Goal: Task Accomplishment & Management: Manage account settings

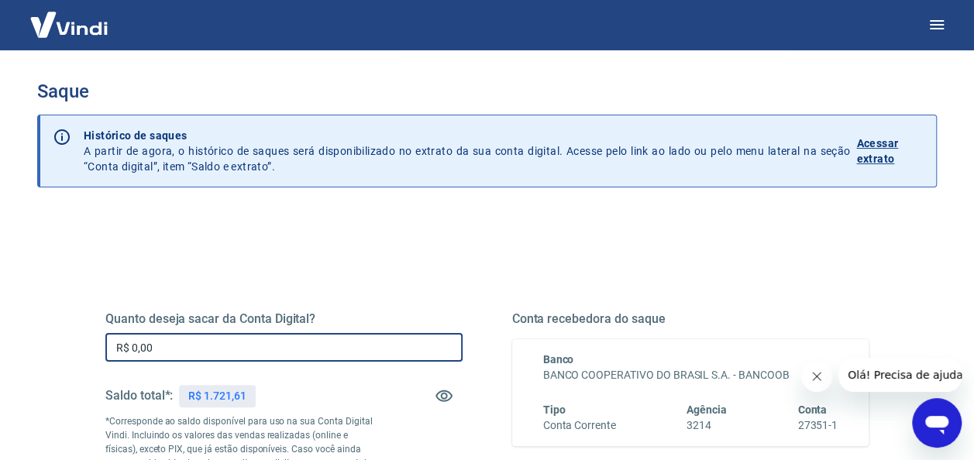
click at [260, 344] on input "R$ 0,00" at bounding box center [283, 347] width 357 height 29
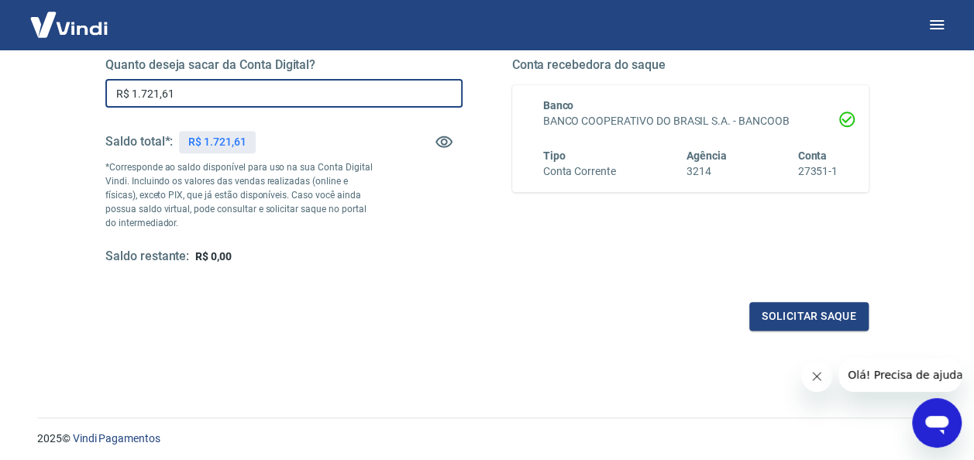
scroll to position [298, 0]
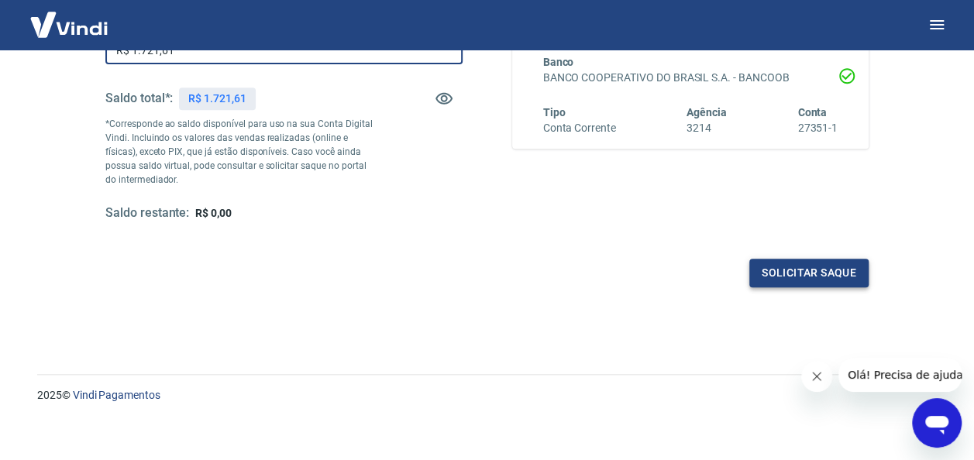
type input "R$ 1.721,61"
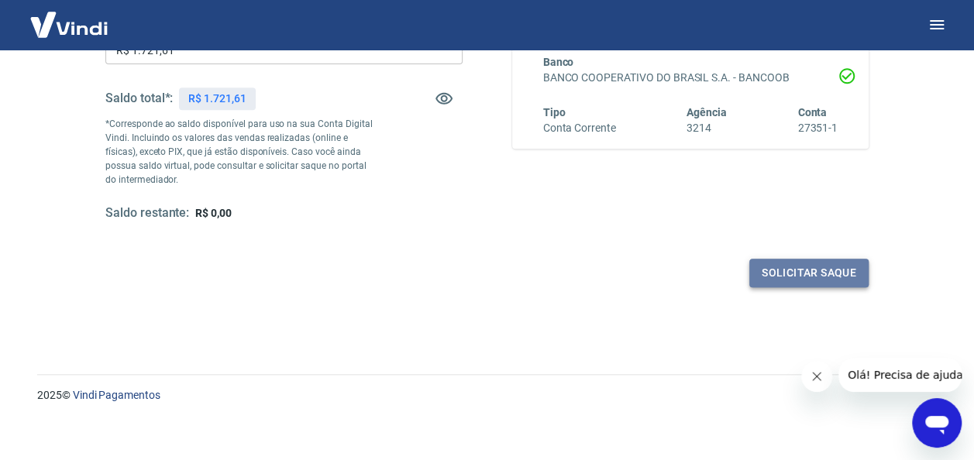
click at [797, 269] on button "Solicitar saque" at bounding box center [808, 273] width 119 height 29
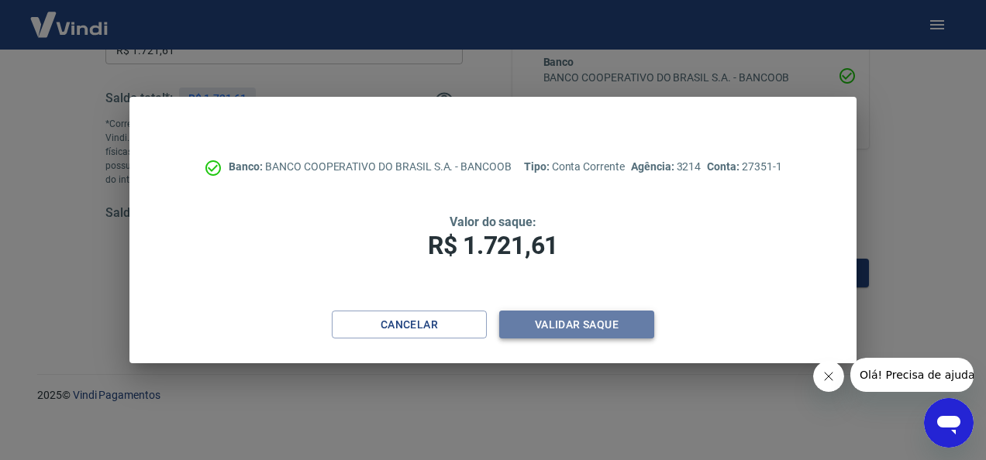
click at [600, 322] on button "Validar saque" at bounding box center [576, 325] width 155 height 29
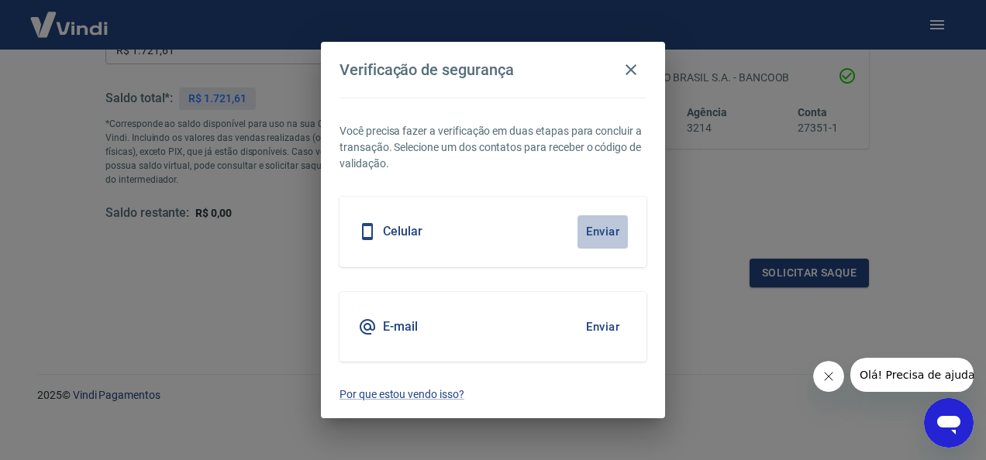
click at [601, 236] on button "Enviar" at bounding box center [602, 231] width 50 height 33
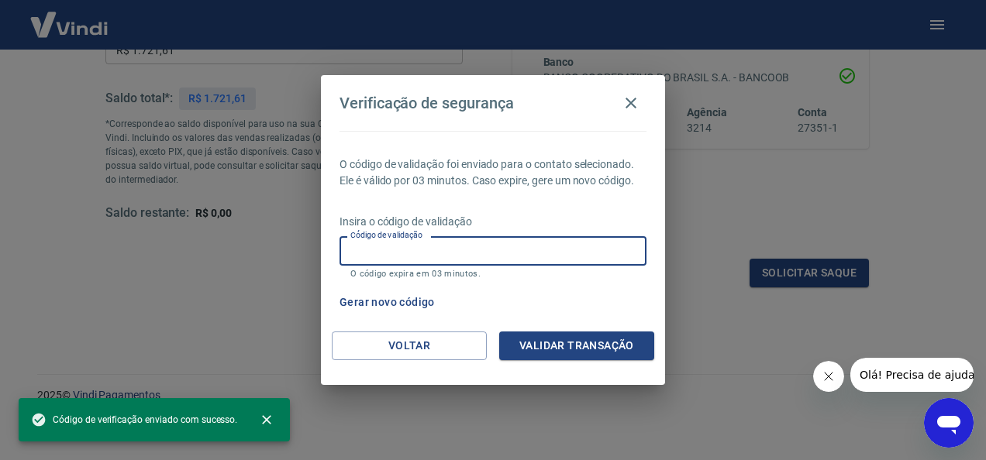
click at [507, 250] on input "Código de validação" at bounding box center [492, 250] width 307 height 29
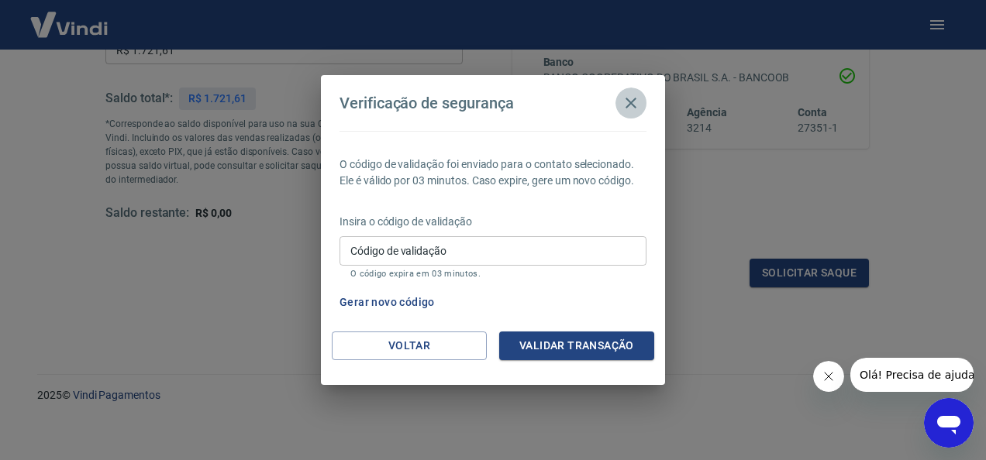
click at [636, 112] on icon "button" at bounding box center [630, 103] width 19 height 19
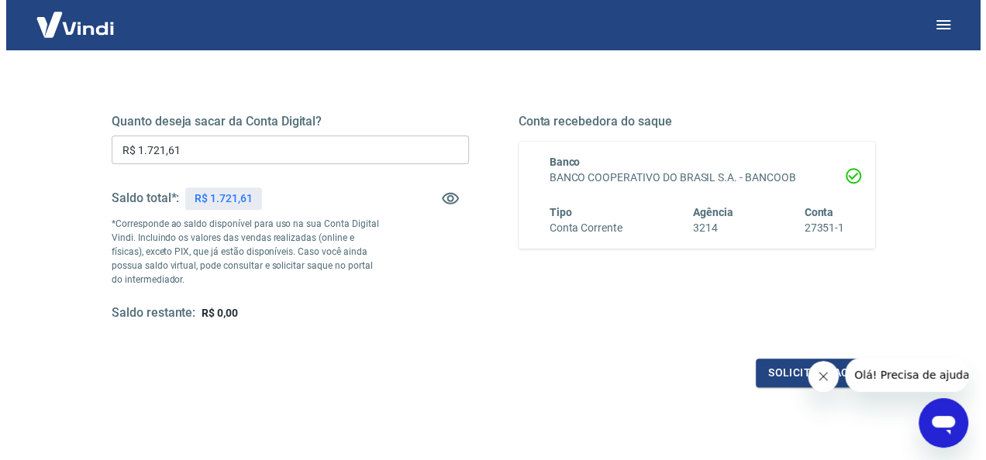
scroll to position [204, 0]
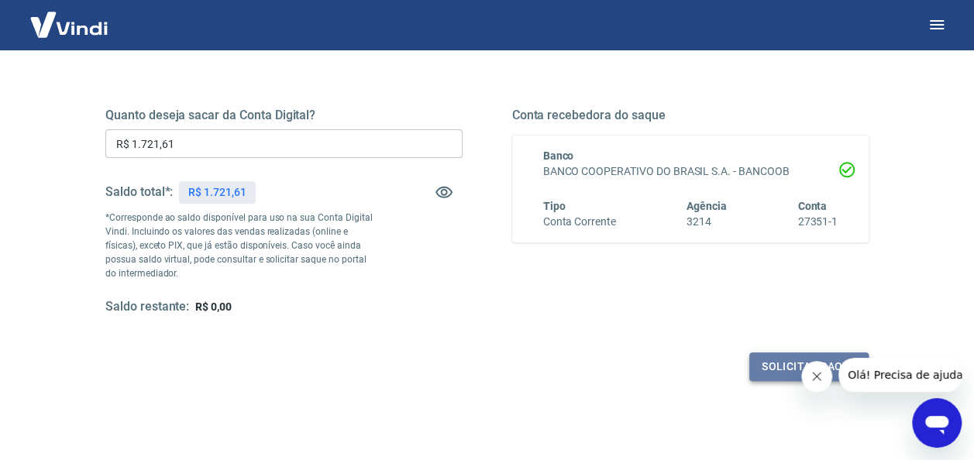
click at [774, 369] on button "Solicitar saque" at bounding box center [808, 367] width 119 height 29
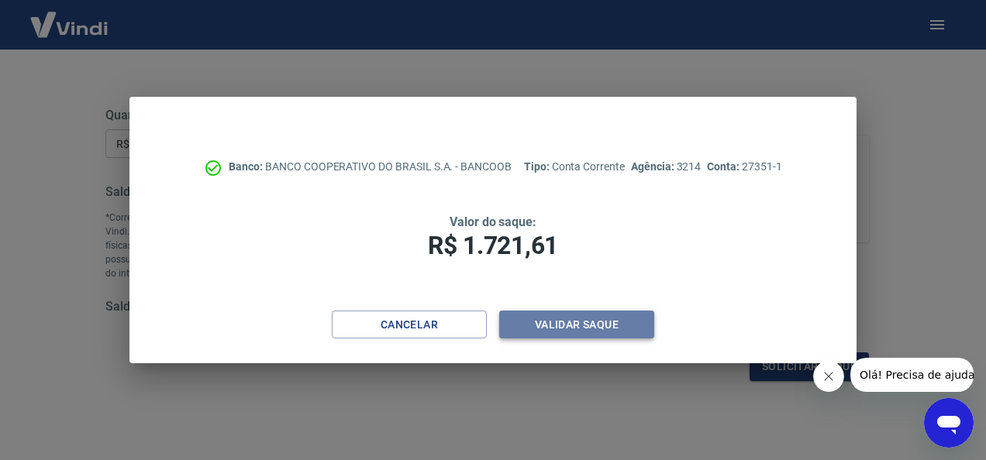
click at [557, 328] on button "Validar saque" at bounding box center [576, 325] width 155 height 29
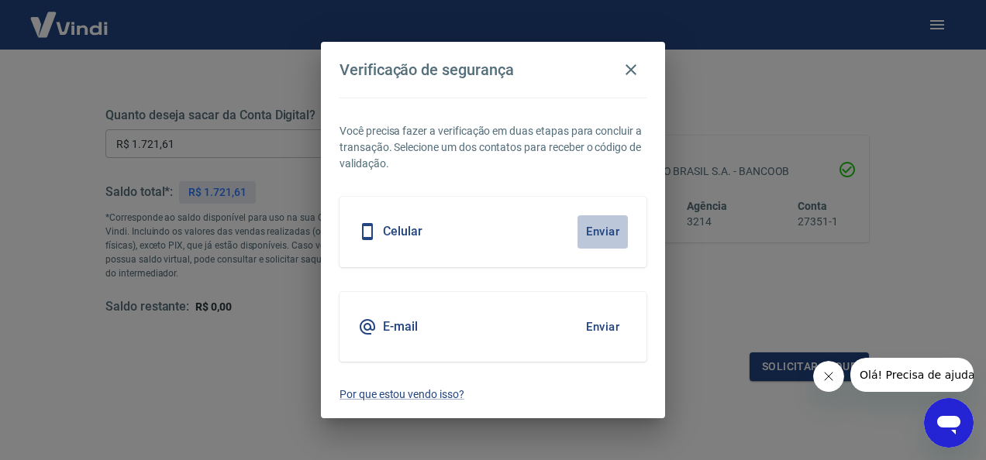
click at [591, 222] on button "Enviar" at bounding box center [602, 231] width 50 height 33
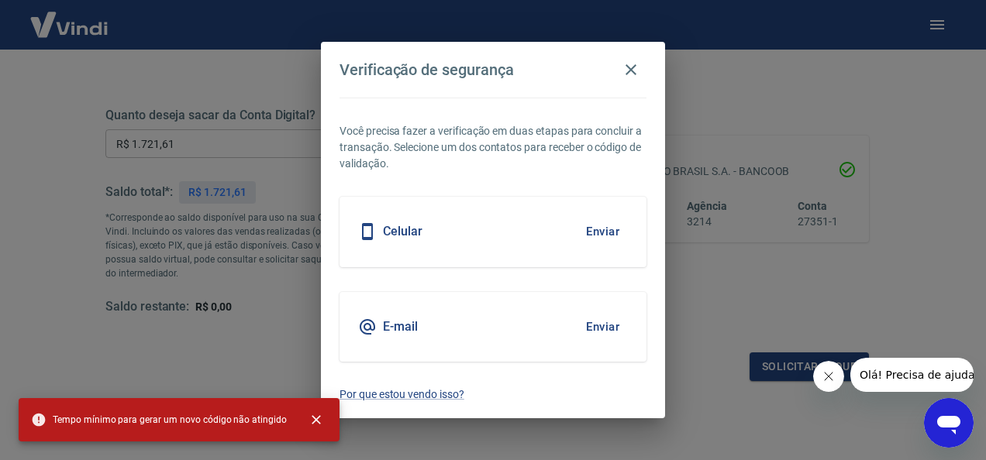
click at [395, 232] on h5 "Celular" at bounding box center [403, 231] width 40 height 15
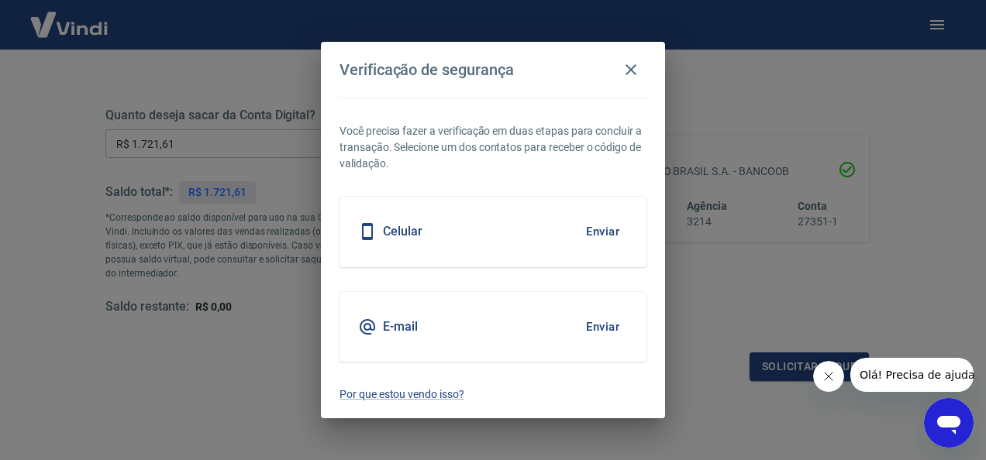
click at [380, 231] on div "Celular" at bounding box center [390, 231] width 64 height 19
click at [598, 228] on button "Enviar" at bounding box center [602, 231] width 50 height 33
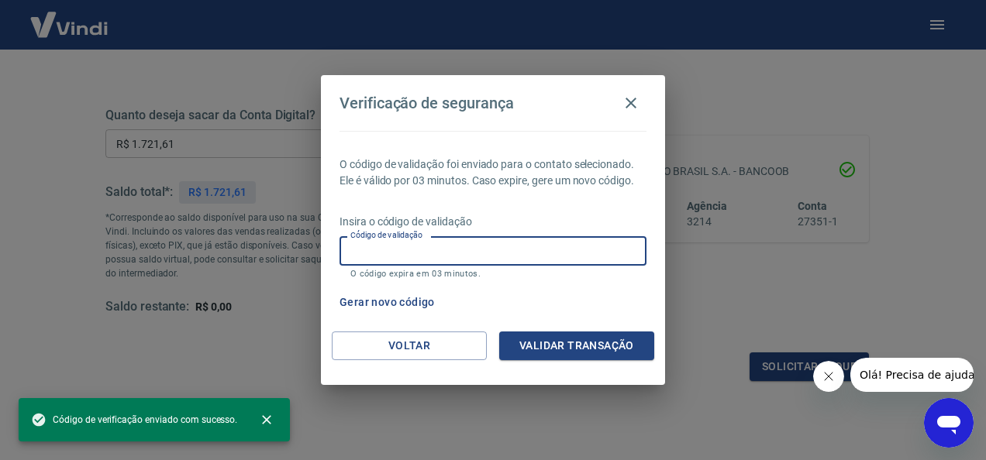
click at [449, 246] on input "Código de validação" at bounding box center [492, 250] width 307 height 29
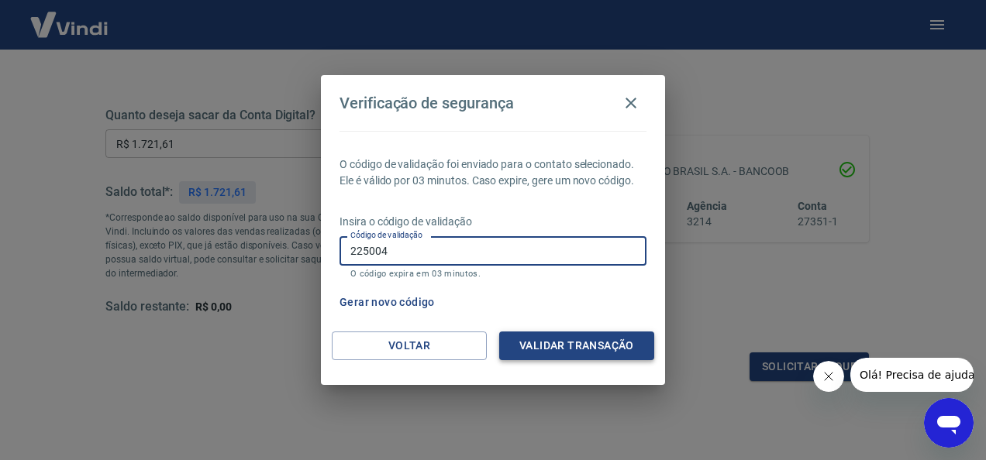
type input "225004"
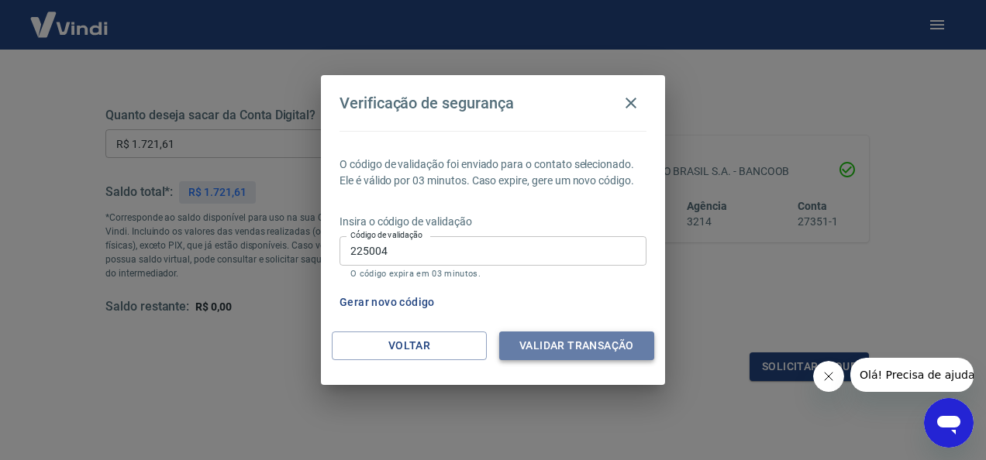
click at [555, 339] on button "Validar transação" at bounding box center [576, 346] width 155 height 29
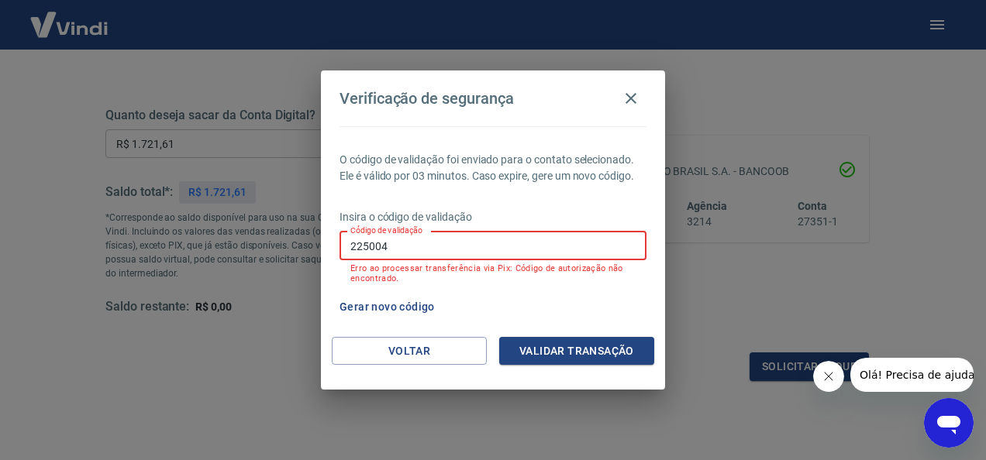
drag, startPoint x: 404, startPoint y: 239, endPoint x: 257, endPoint y: 228, distance: 147.6
click at [257, 228] on div "Verificação de segurança O código de validação foi enviado para o contato selec…" at bounding box center [493, 230] width 986 height 460
click at [567, 358] on button "Validar transação" at bounding box center [576, 351] width 155 height 29
drag, startPoint x: 401, startPoint y: 248, endPoint x: 368, endPoint y: 246, distance: 33.4
click at [368, 246] on input "535226" at bounding box center [492, 246] width 307 height 29
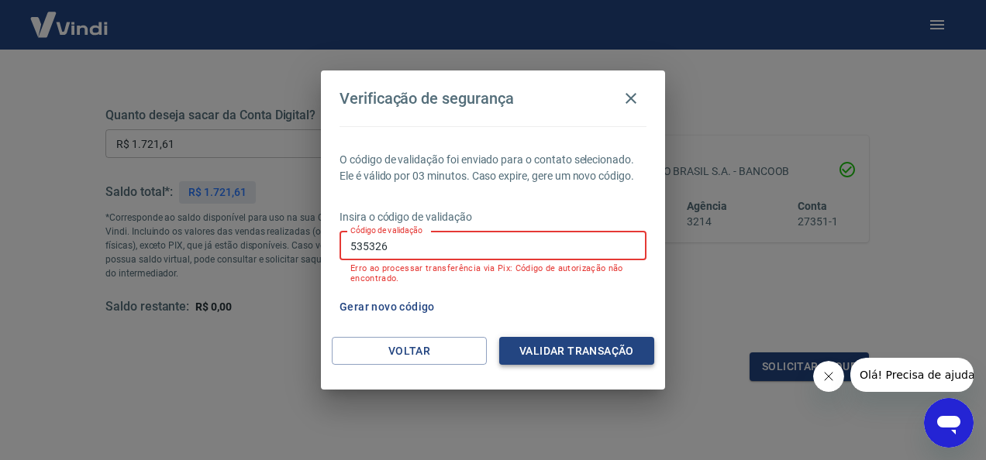
type input "535326"
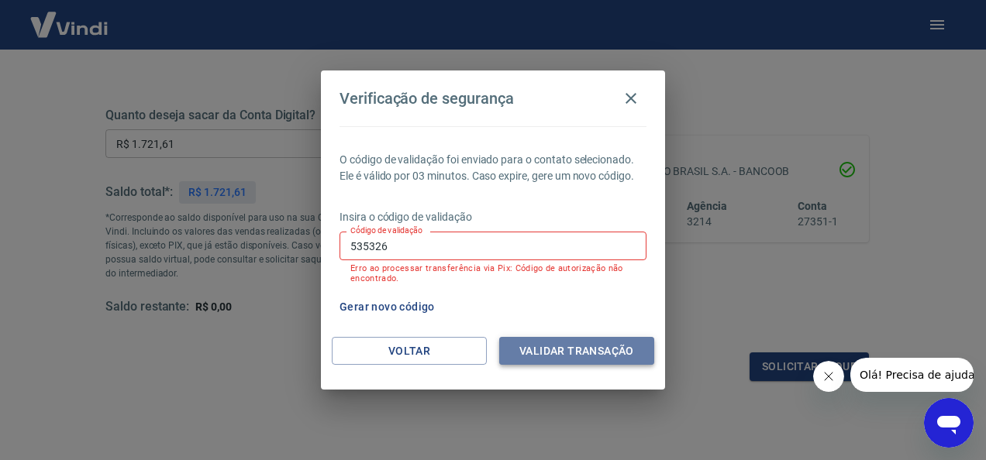
click at [563, 344] on button "Validar transação" at bounding box center [576, 351] width 155 height 29
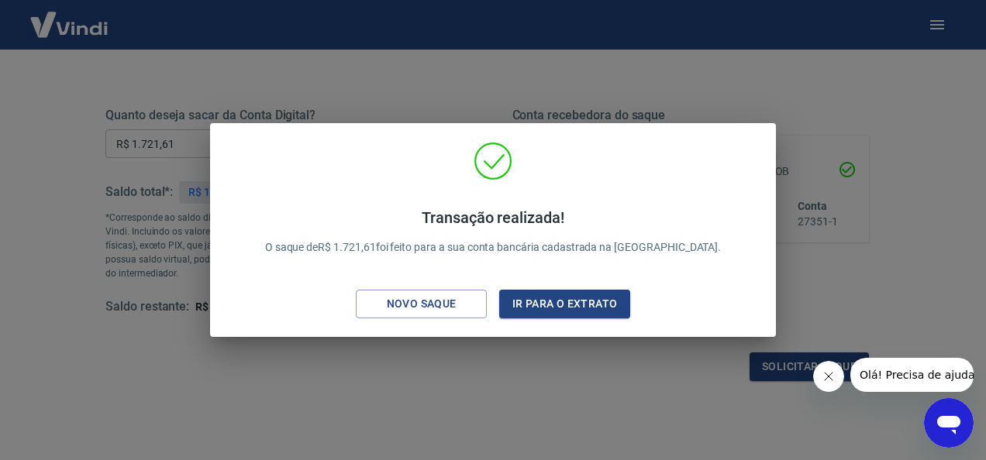
click at [494, 342] on div "Transação realizada! O saque de R$ 1.721,61 foi feito para a sua conta bancária…" at bounding box center [493, 230] width 986 height 460
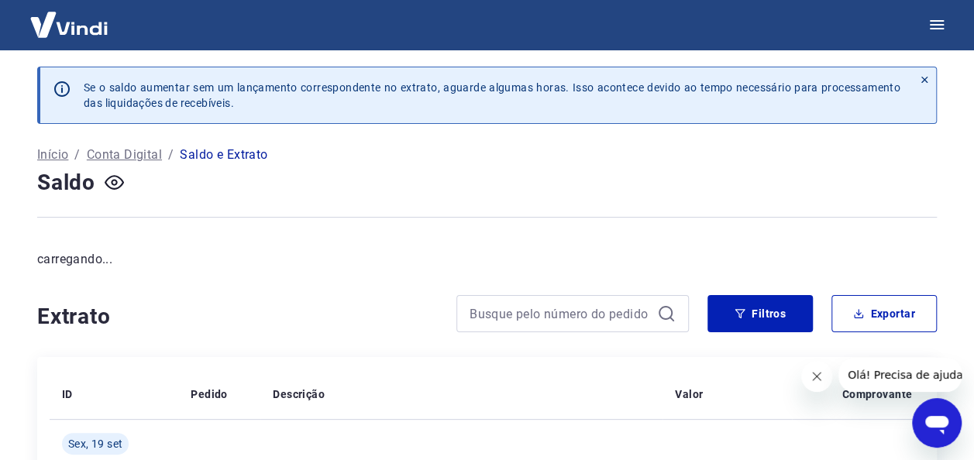
scroll to position [204, 0]
